Goal: Information Seeking & Learning: Find specific fact

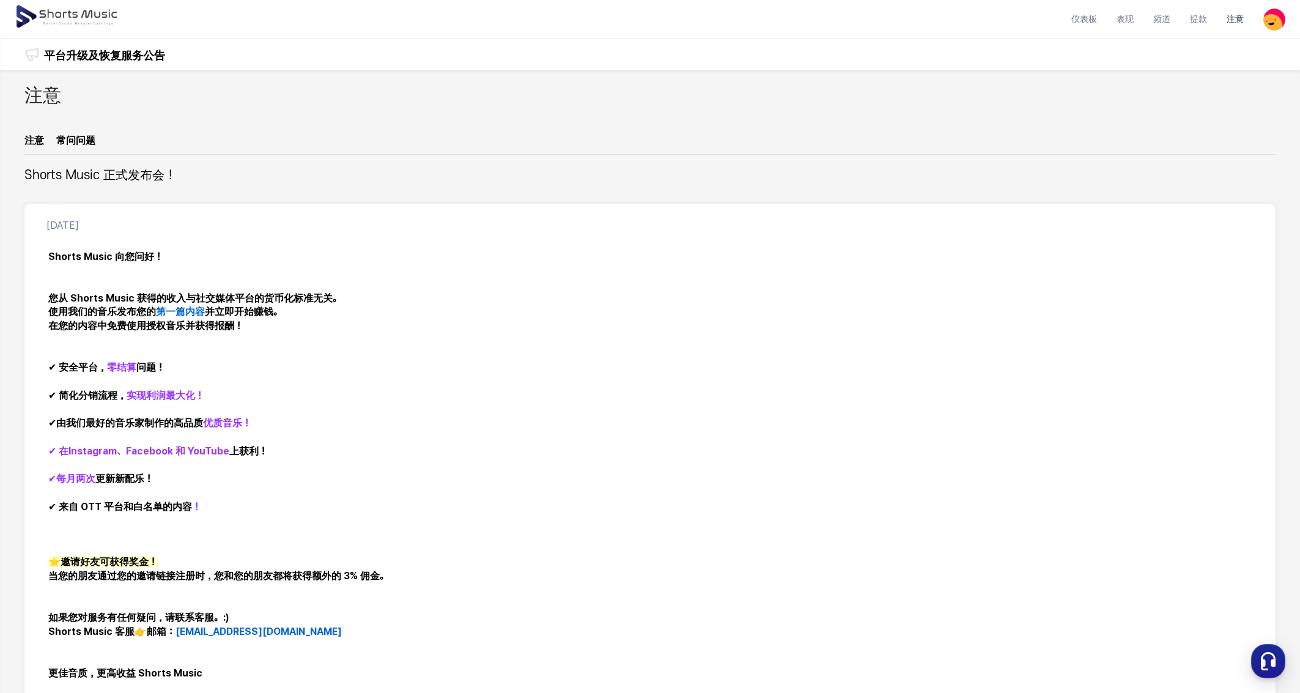
click at [90, 53] on div "平台升级及恢复服务公告 平台升级及恢复服务公告" at bounding box center [104, 30] width 121 height 80
click at [91, 54] on font "平台升级及恢复服务公告" at bounding box center [104, 55] width 121 height 13
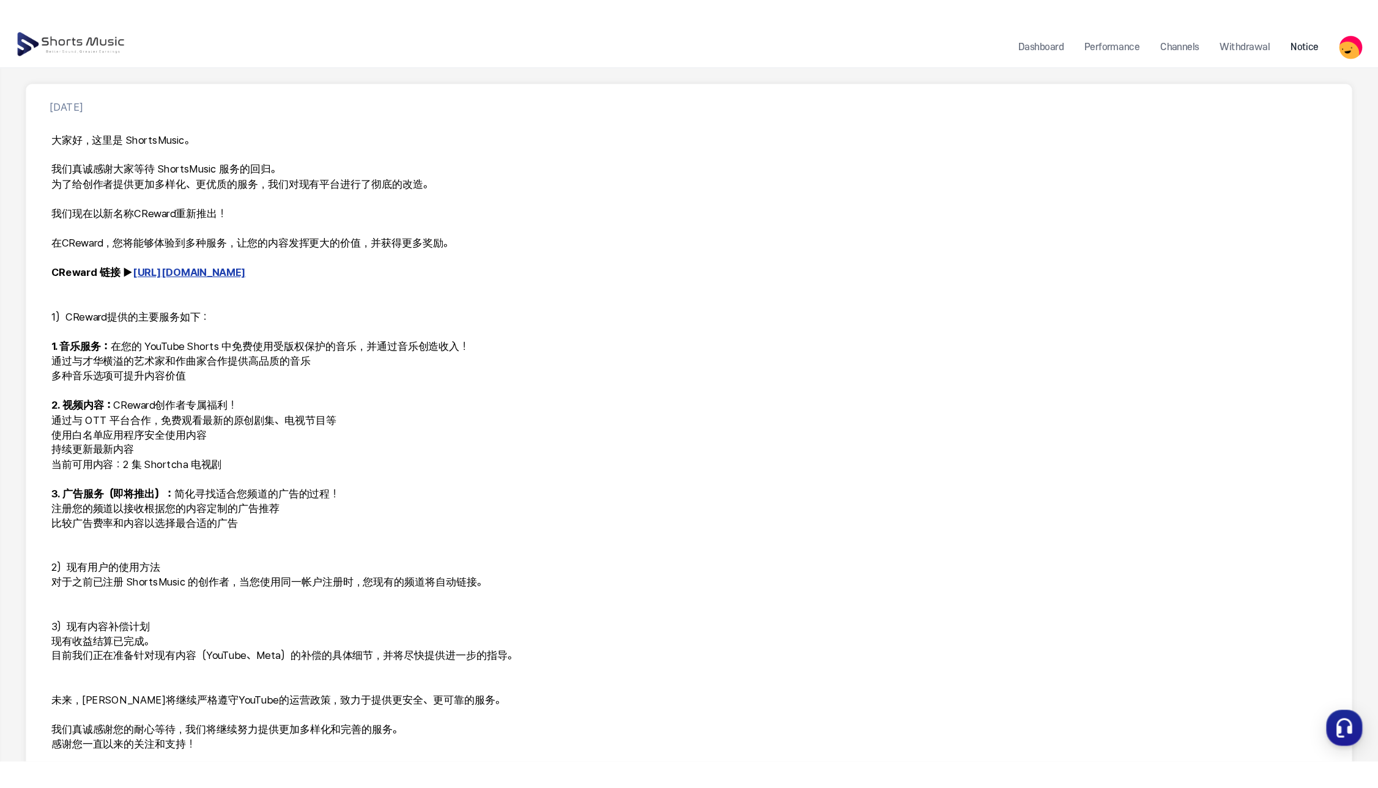
scroll to position [154, 0]
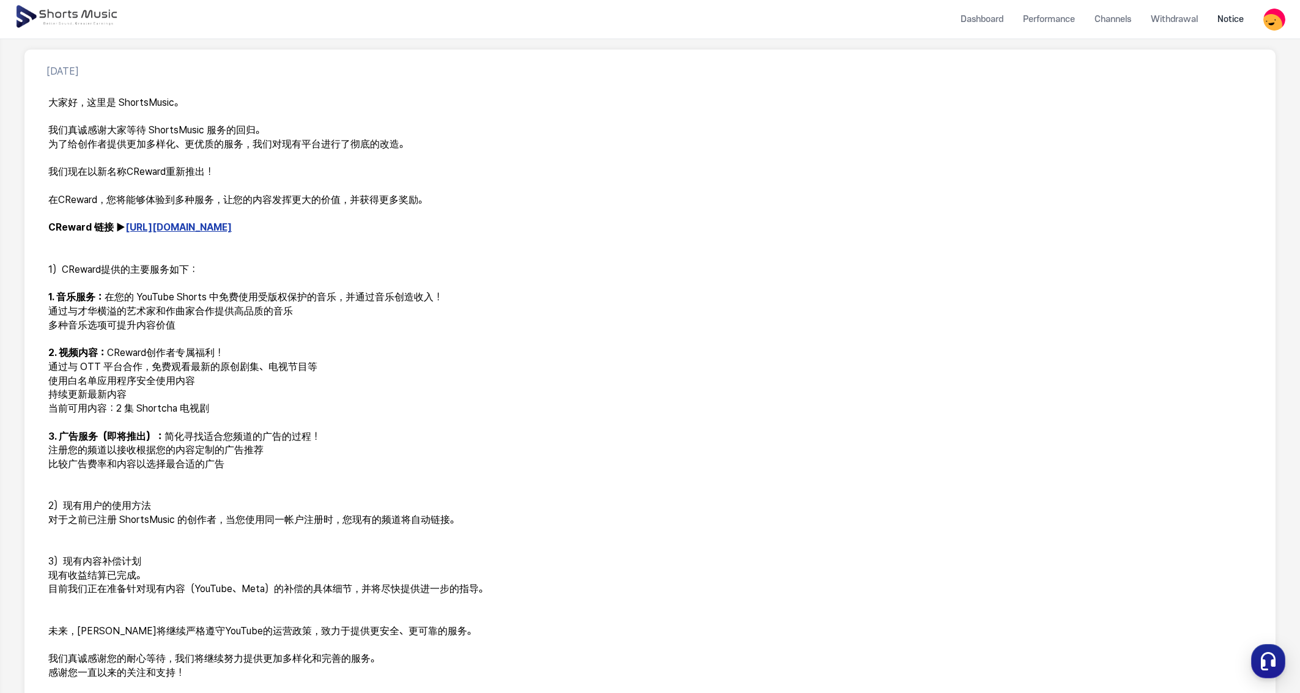
click at [156, 225] on font "[URL][DOMAIN_NAME]" at bounding box center [178, 228] width 106 height 12
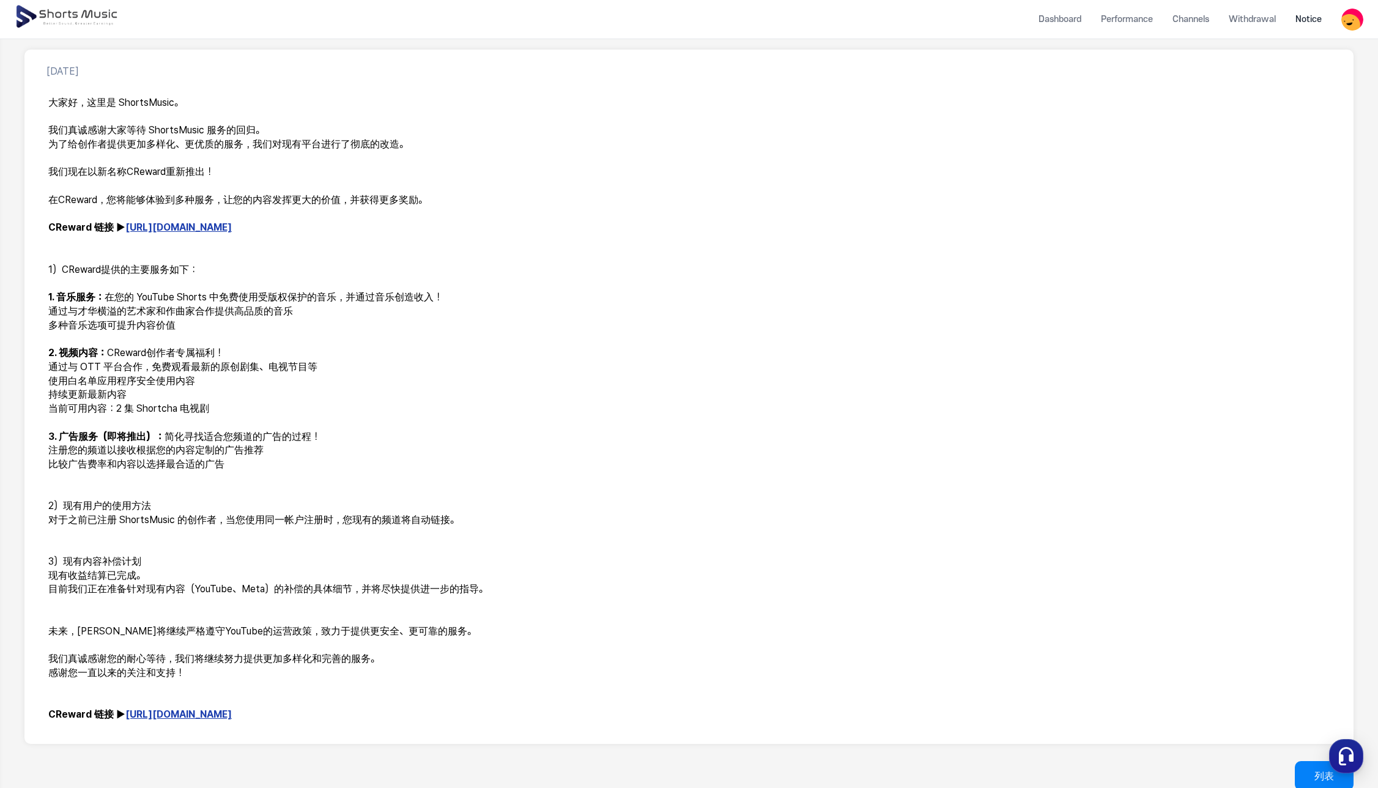
scroll to position [243, 0]
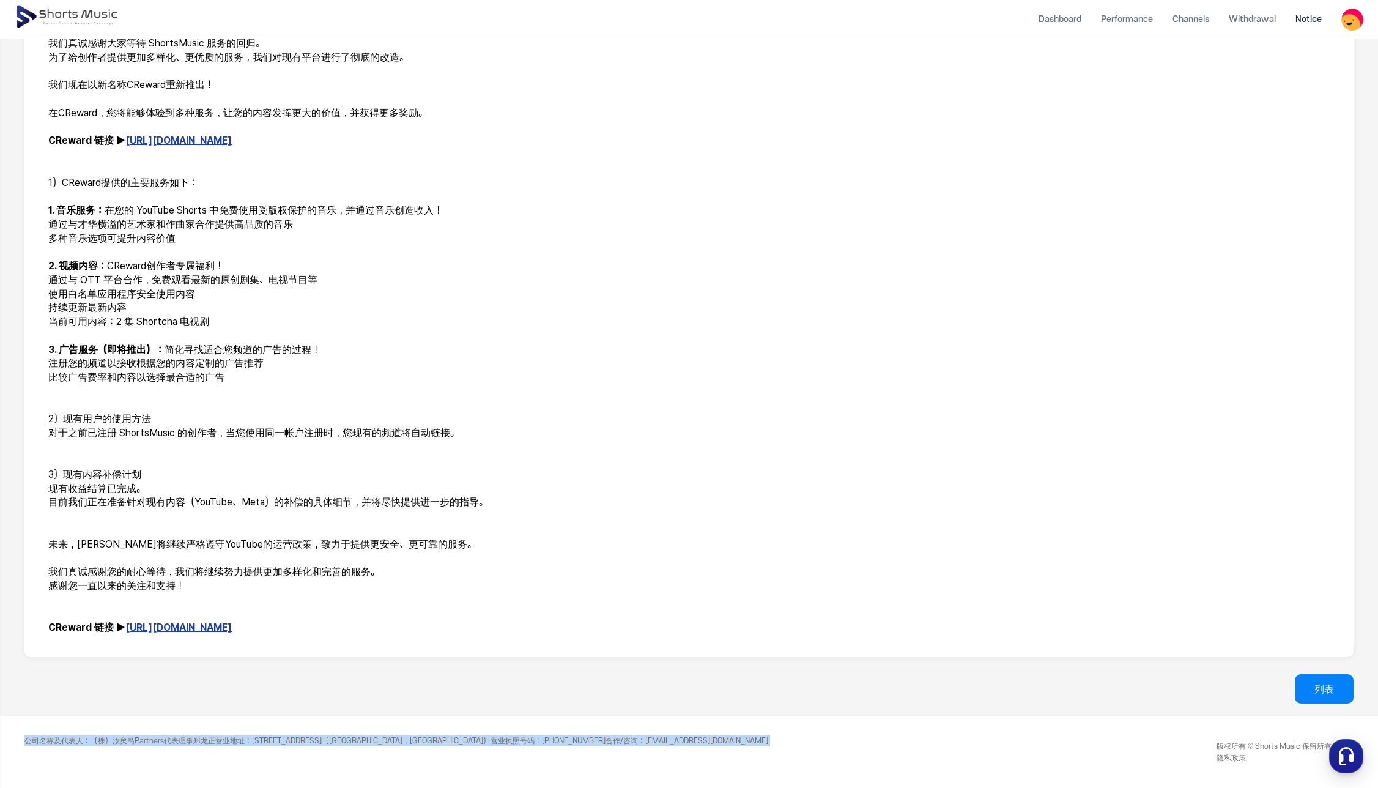
drag, startPoint x: 781, startPoint y: 731, endPoint x: 673, endPoint y: 747, distance: 108.8
click at [673, 692] on footer "公司名称及代表人 ：（ 株）汝矣岛Partners代表理事郑龙正 营业地址： [STREET_ADDRESS]，[GEOGRAPHIC_DATA]） 营业执照…" at bounding box center [689, 752] width 1378 height 72
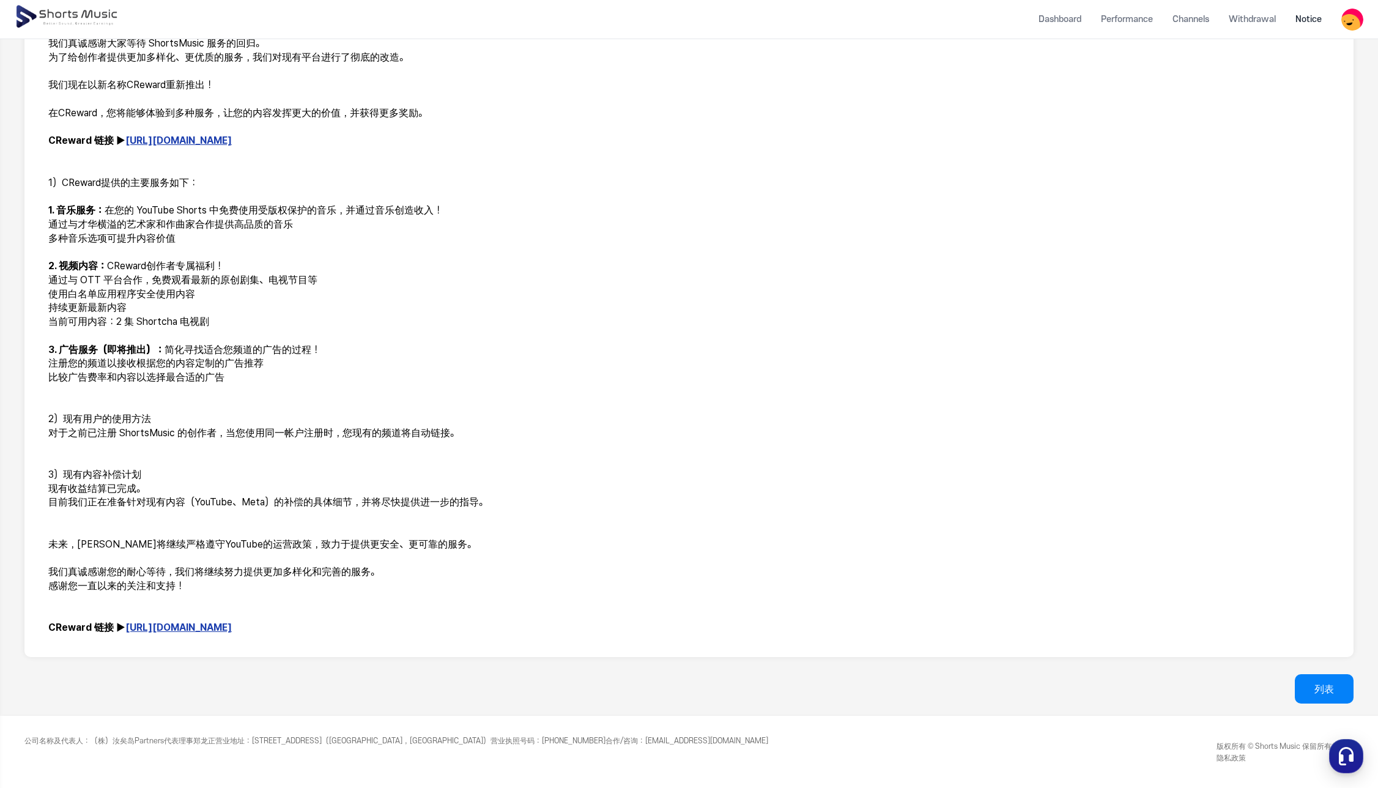
click at [775, 692] on footer "公司名称及代表人 ：（ 株）汝矣岛Partners代表理事郑龙正 营业地址： [STREET_ADDRESS]，[GEOGRAPHIC_DATA]） 营业执照…" at bounding box center [689, 752] width 1378 height 72
drag, startPoint x: 752, startPoint y: 740, endPoint x: 44, endPoint y: 733, distance: 708.3
click at [44, 692] on footer "公司名称及代表人 ：（ 株）汝矣岛Partners代表理事郑龙正 营业地址： [STREET_ADDRESS]，[GEOGRAPHIC_DATA]） 营业执照…" at bounding box center [689, 752] width 1378 height 72
copy div "公司名称及代表人 ：（ 株）汝矣岛Partners代表理事郑龙正 营业地址： [STREET_ADDRESS]，[GEOGRAPHIC_DATA]） 营业执照…"
